Goal: Information Seeking & Learning: Find specific fact

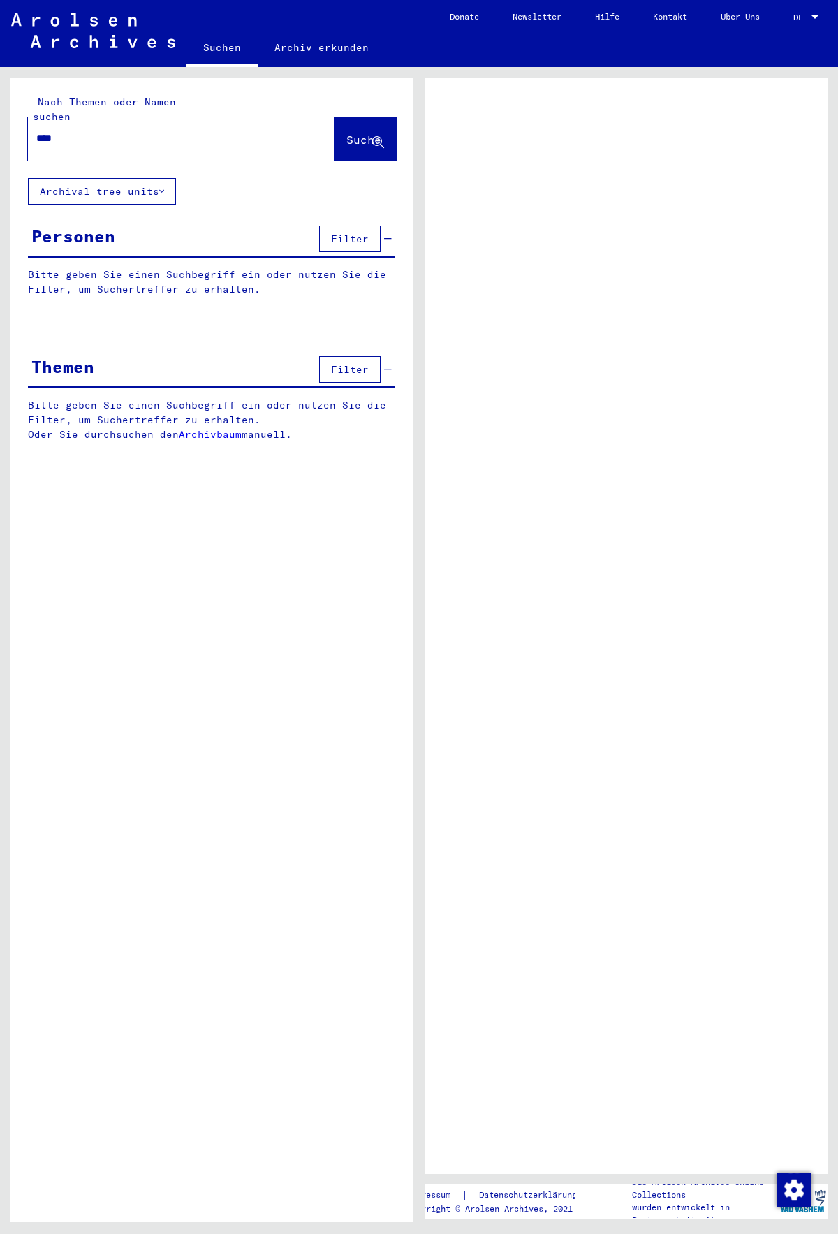
type input "****"
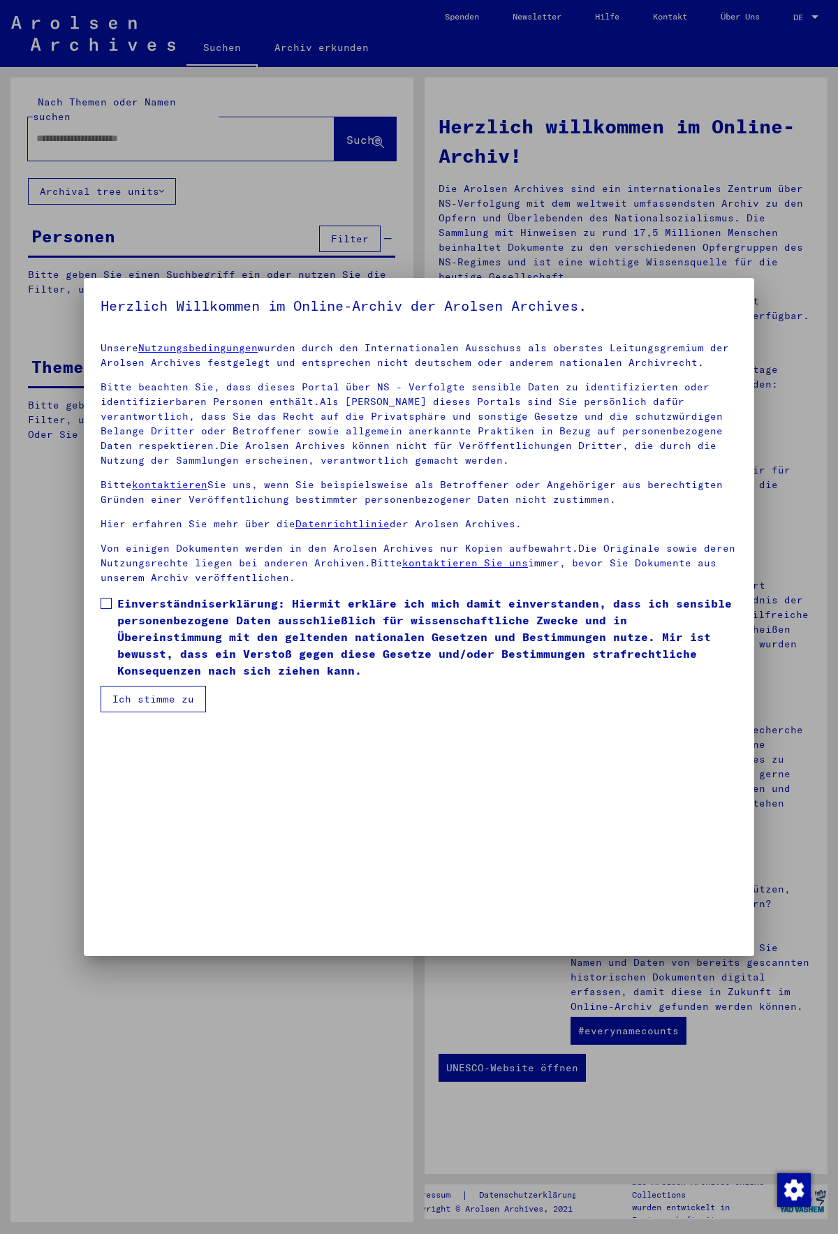
click at [126, 592] on mat-dialog-content "Unsere Nutzungsbedingungen wurden durch den Internationalen Ausschuss als obers…" at bounding box center [419, 521] width 670 height 381
click at [127, 611] on span "Einverständniserklärung: Hiermit erkläre ich mich damit einverstanden, dass ich…" at bounding box center [427, 637] width 620 height 84
click at [142, 693] on button "Ich stimme zu" at bounding box center [153, 699] width 105 height 27
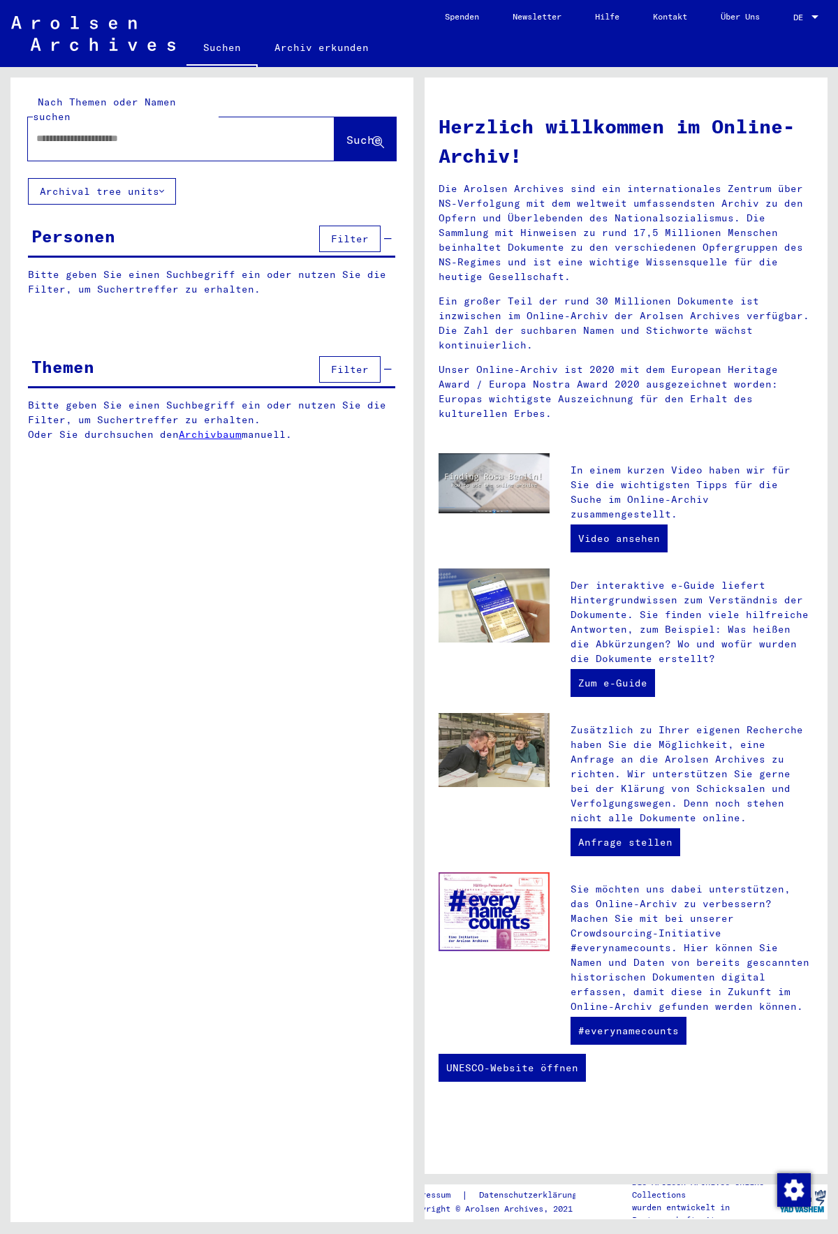
drag, startPoint x: 123, startPoint y: 95, endPoint x: 120, endPoint y: 133, distance: 38.5
click at [123, 98] on div "Nach Themen oder Namen suchen" at bounding box center [126, 109] width 186 height 29
click at [120, 133] on div at bounding box center [160, 138] width 265 height 31
click at [131, 131] on input "text" at bounding box center [164, 138] width 256 height 15
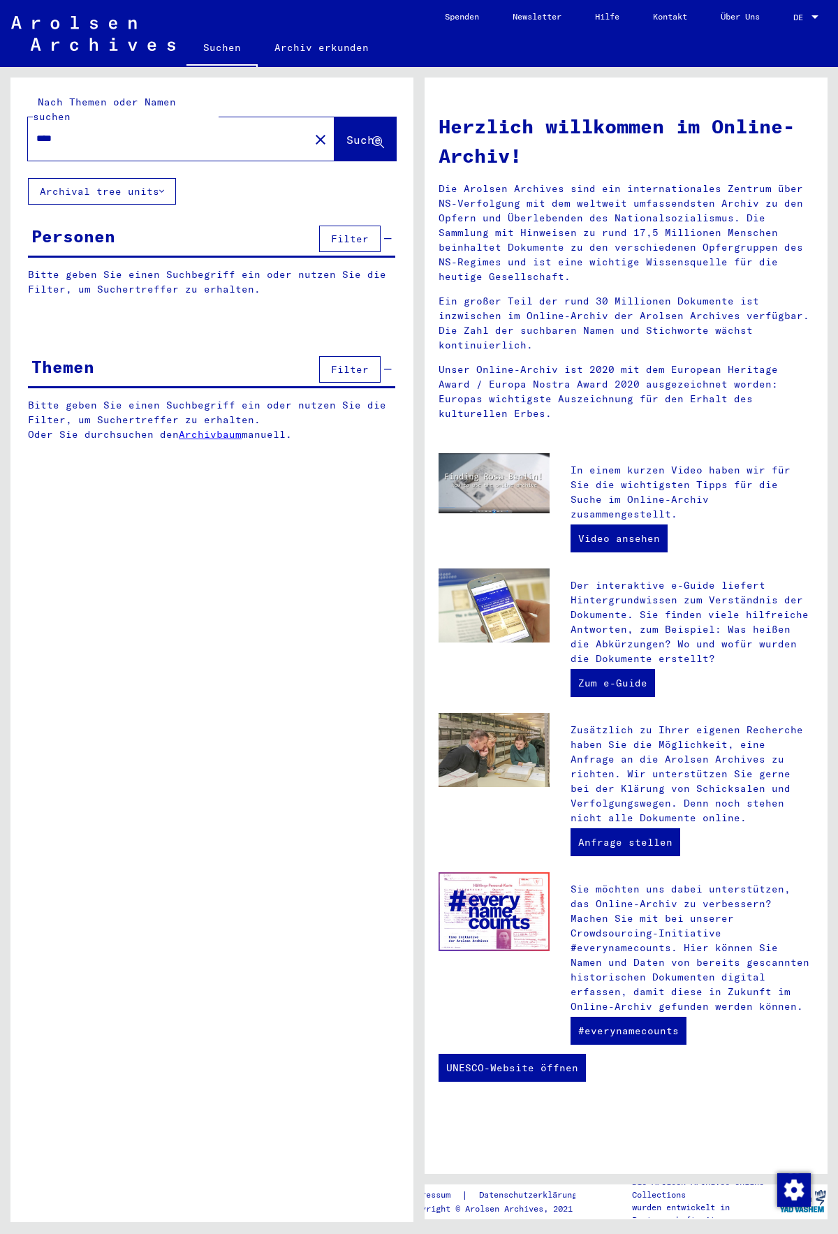
type input "****"
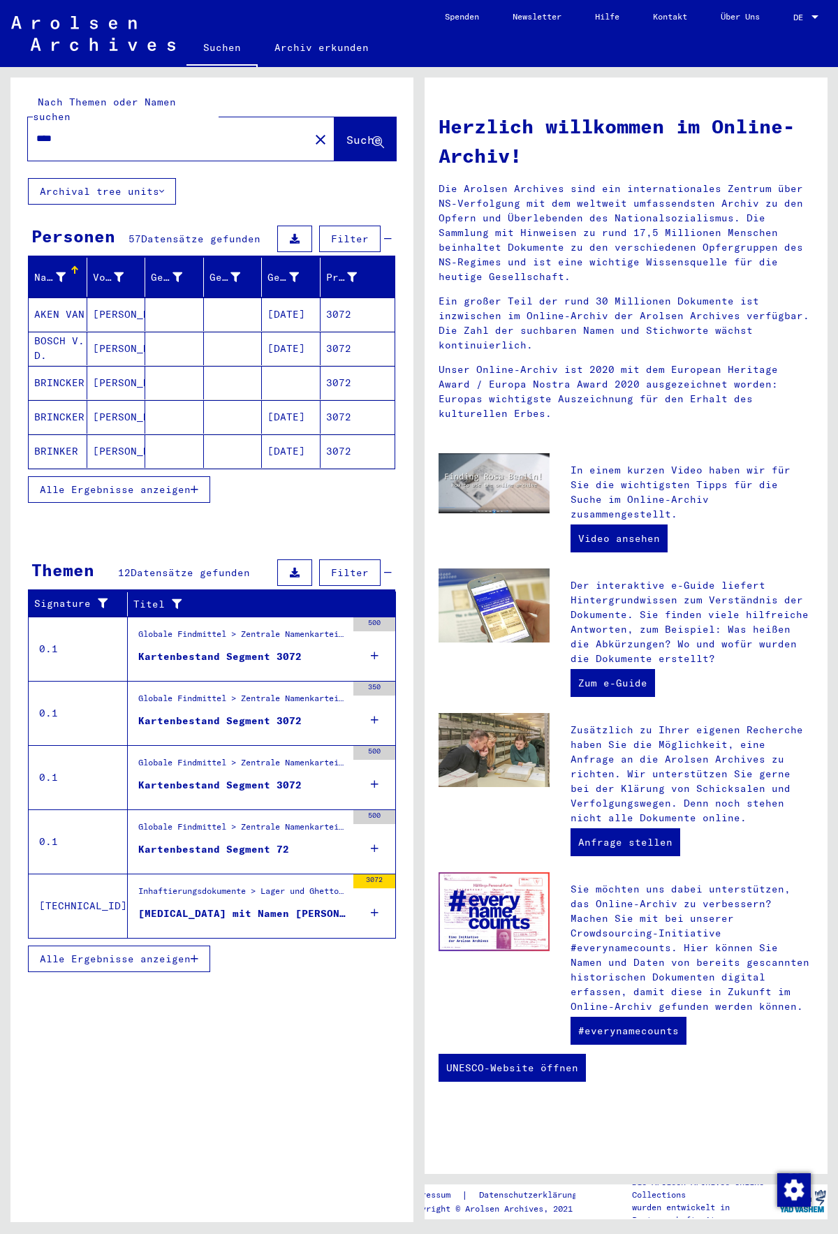
click at [103, 309] on mat-cell "[PERSON_NAME]" at bounding box center [116, 314] width 59 height 34
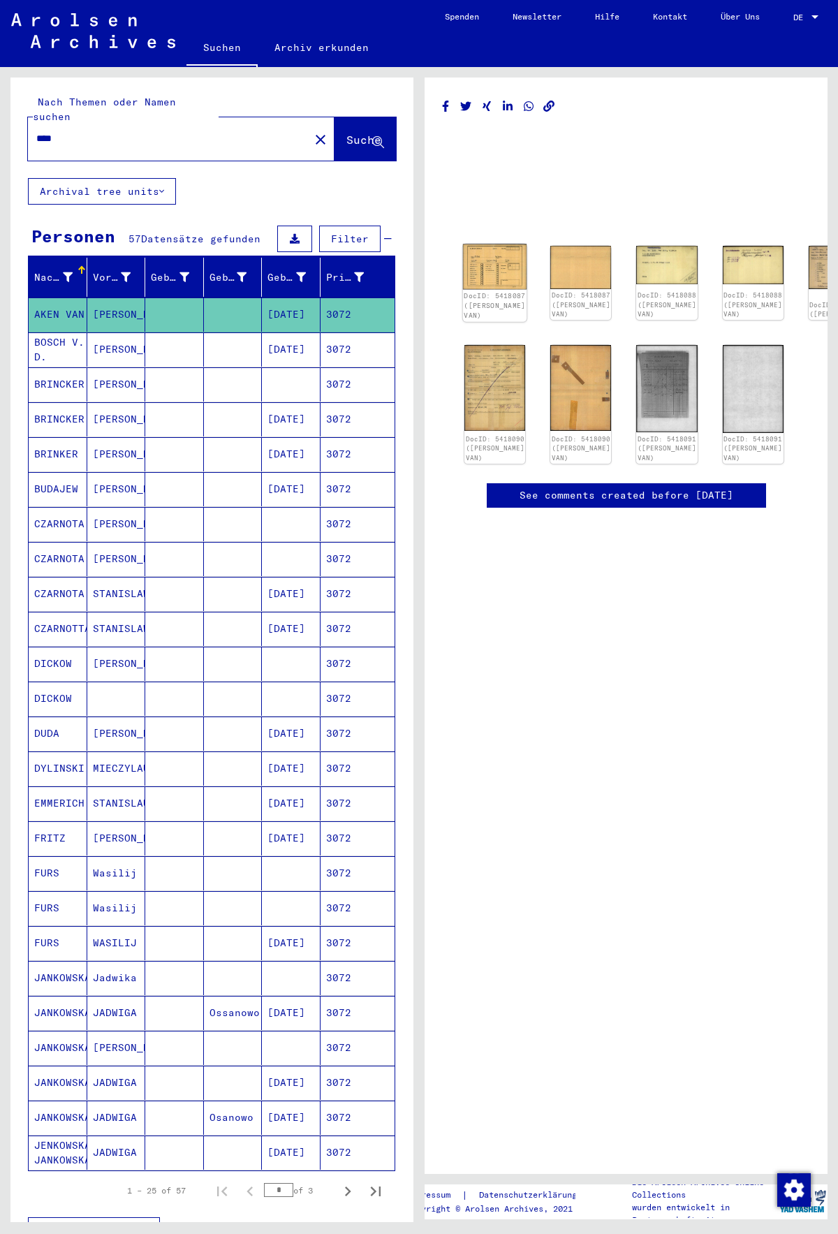
click at [470, 259] on img at bounding box center [495, 266] width 64 height 45
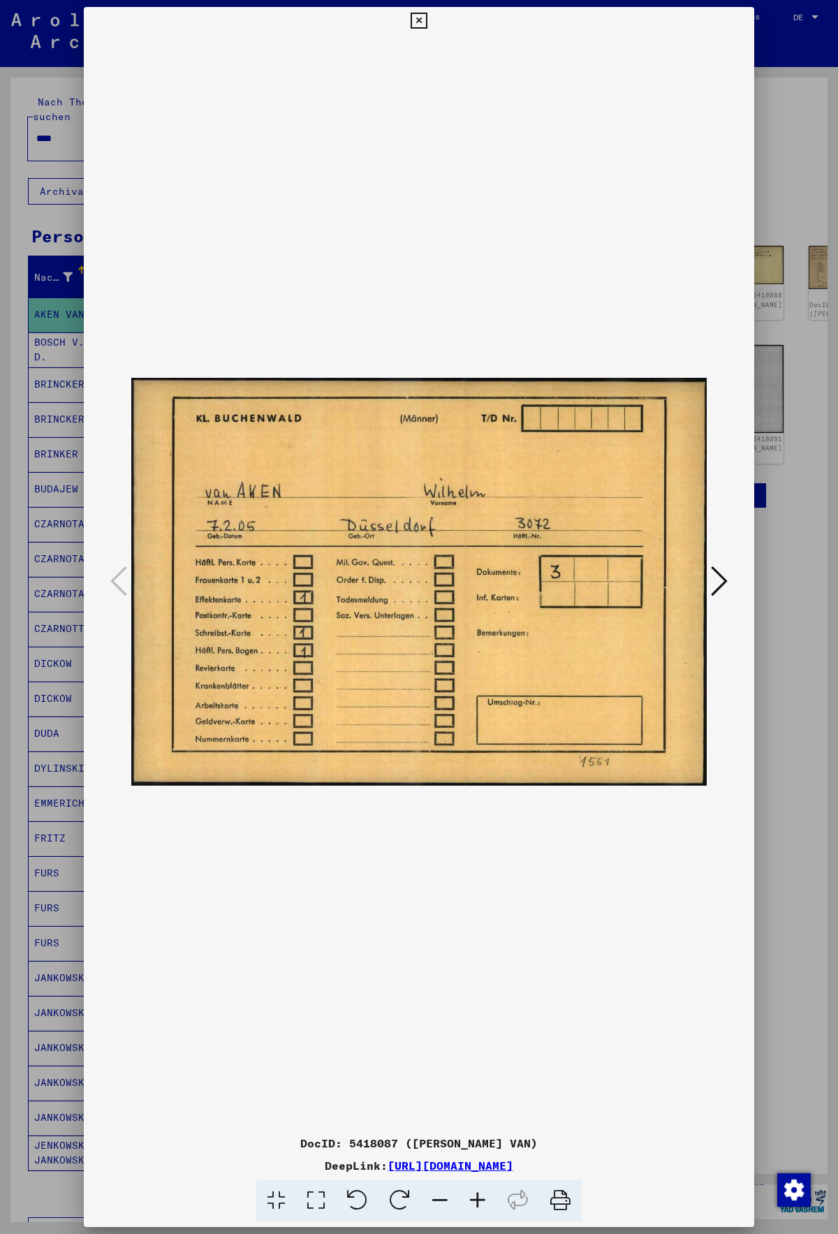
click at [714, 576] on icon at bounding box center [719, 581] width 17 height 34
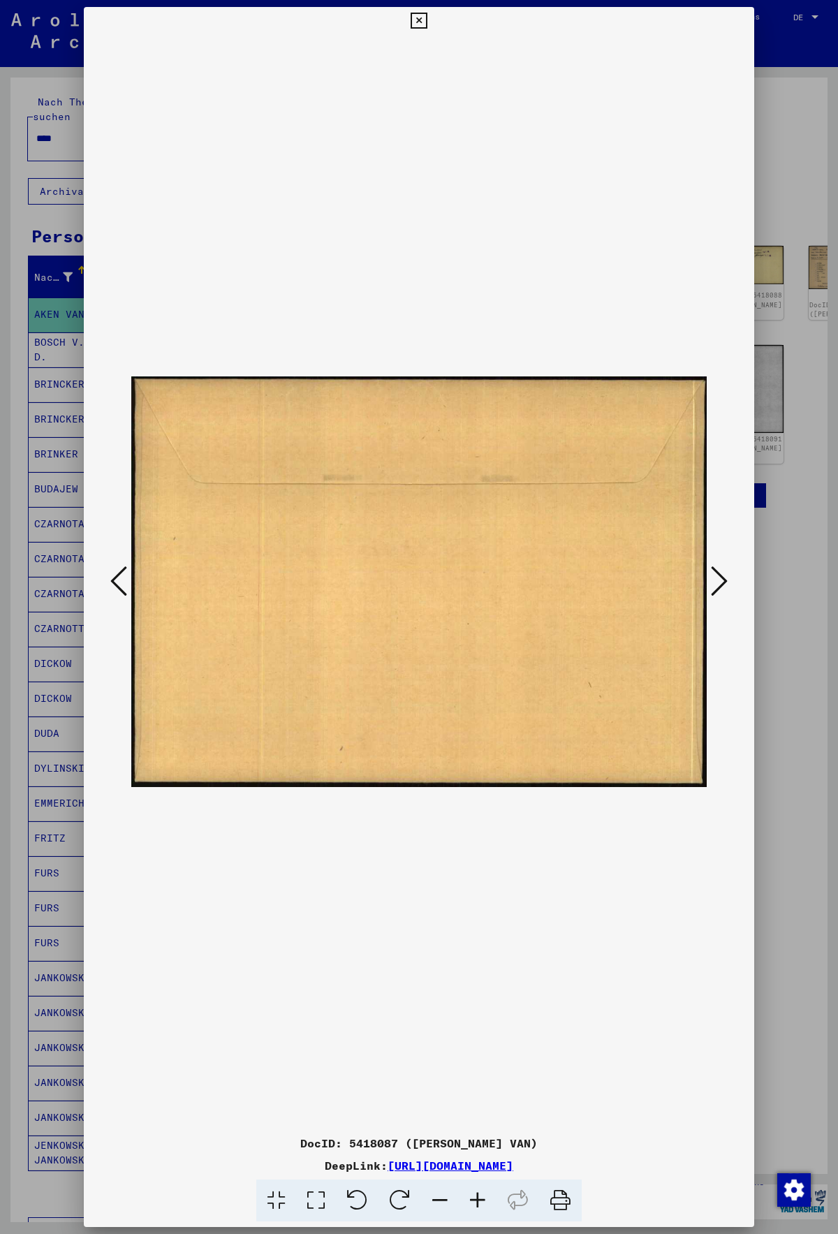
click at [721, 575] on icon at bounding box center [719, 581] width 17 height 34
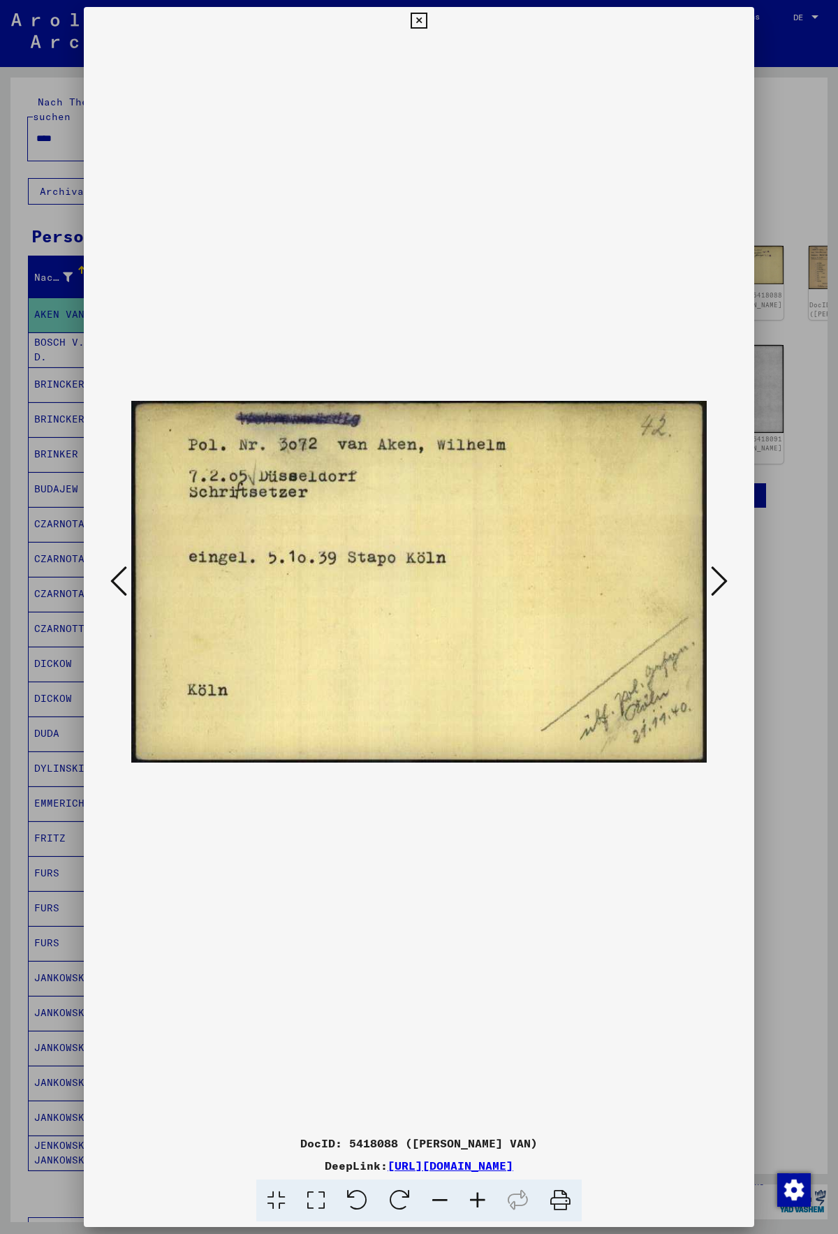
click at [721, 574] on icon at bounding box center [719, 581] width 17 height 34
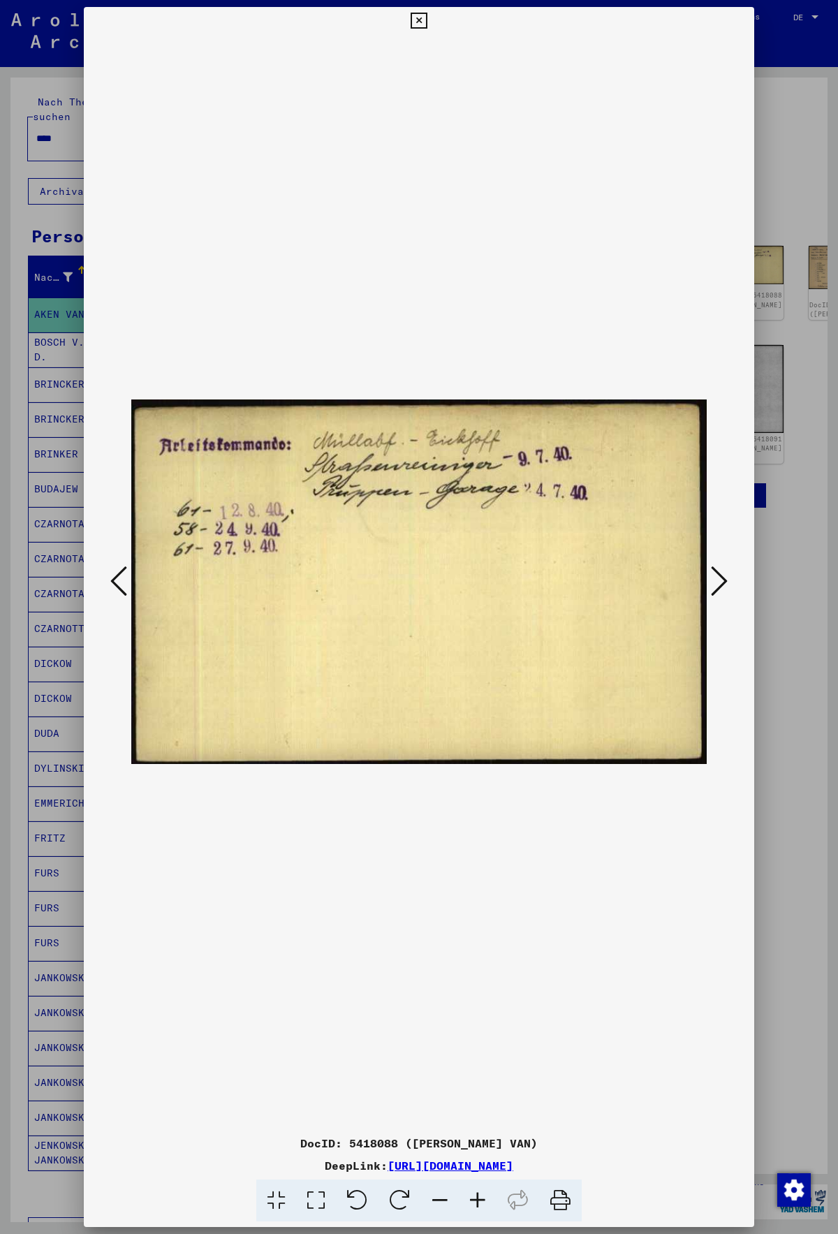
click at [721, 574] on icon at bounding box center [719, 581] width 17 height 34
